Goal: Find contact information: Find contact information

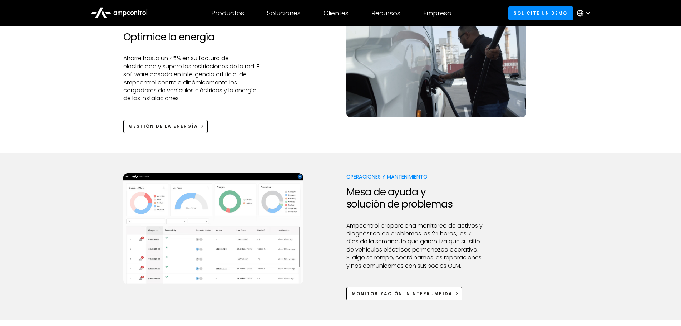
scroll to position [536, 0]
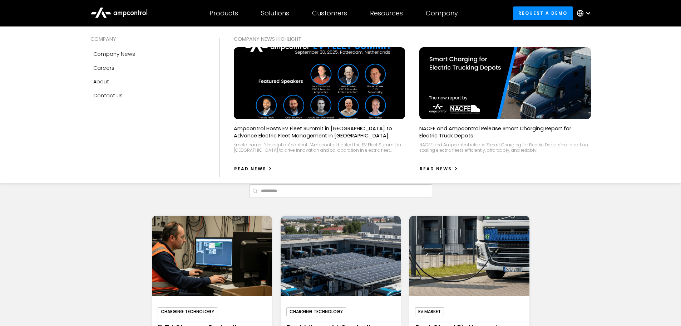
click at [448, 13] on div "Company" at bounding box center [442, 13] width 32 height 8
click at [448, 15] on div "Company" at bounding box center [442, 13] width 32 height 8
click at [111, 70] on div "Careers" at bounding box center [103, 68] width 21 height 8
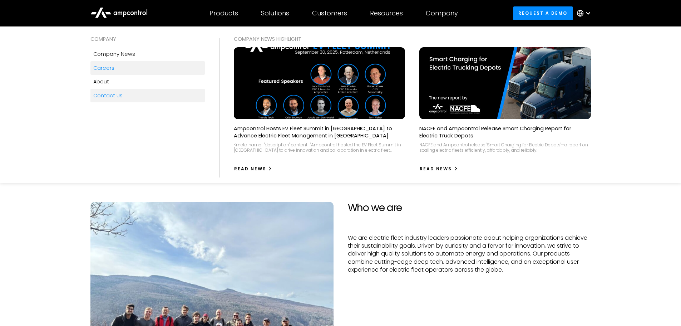
click at [113, 96] on div "Contact Us" at bounding box center [107, 96] width 29 height 8
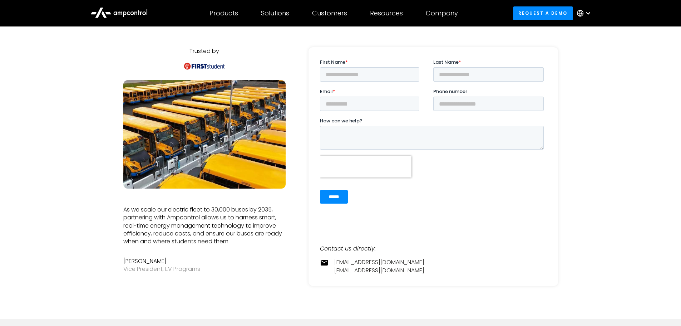
scroll to position [107, 0]
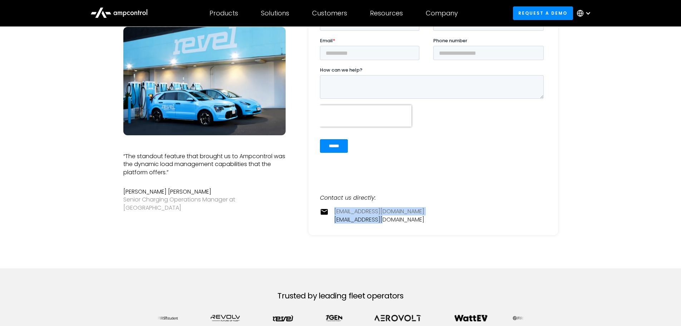
drag, startPoint x: 389, startPoint y: 220, endPoint x: 335, endPoint y: 212, distance: 54.2
click at [335, 212] on div "contact@ampcontrol.io pr@ampcontrol.io" at bounding box center [379, 215] width 90 height 16
copy div "contact@ampcontrol.io pr@ampcontrol.io"
